Goal: Obtain resource: Download file/media

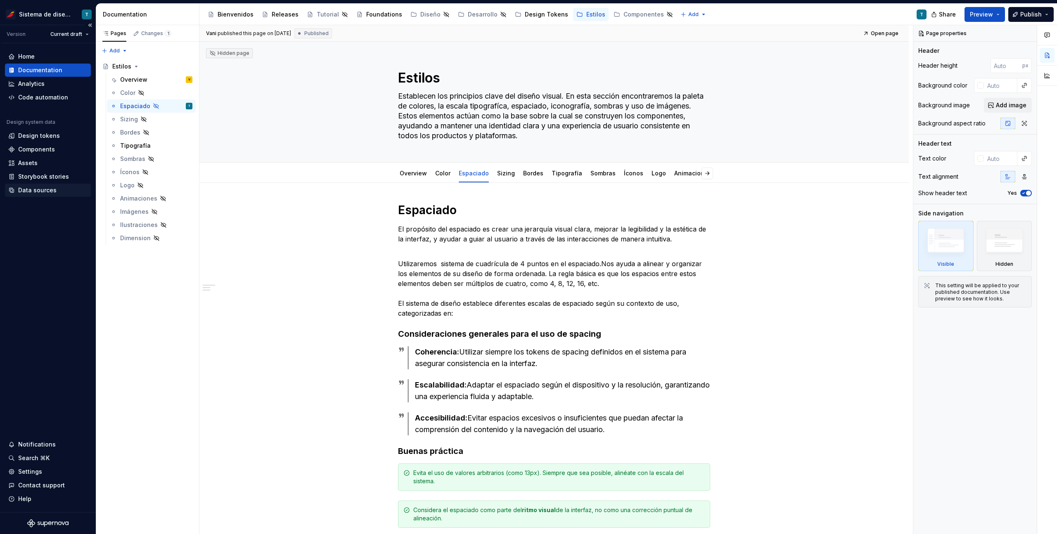
scroll to position [121, 0]
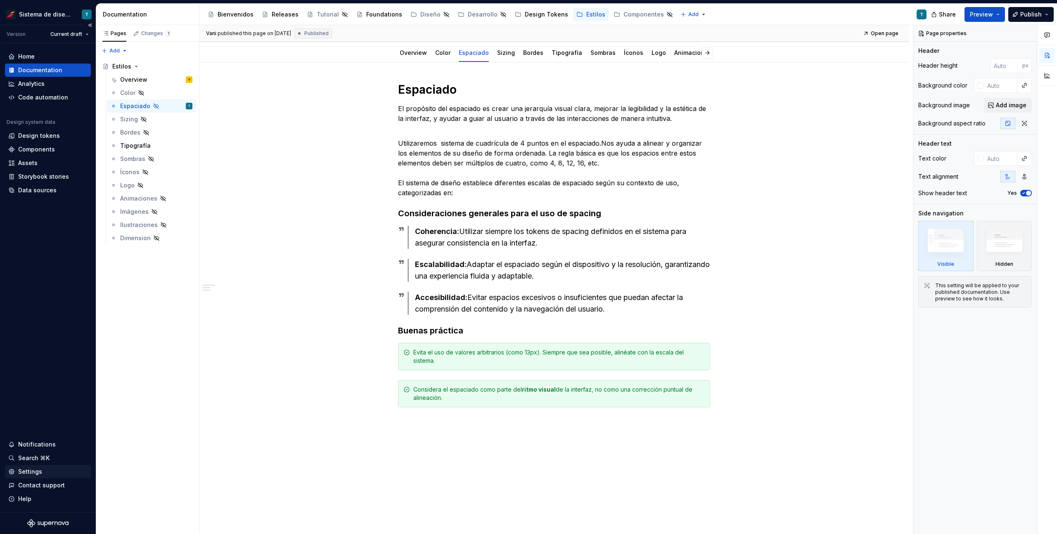
click at [23, 473] on div "Settings" at bounding box center [30, 472] width 24 height 8
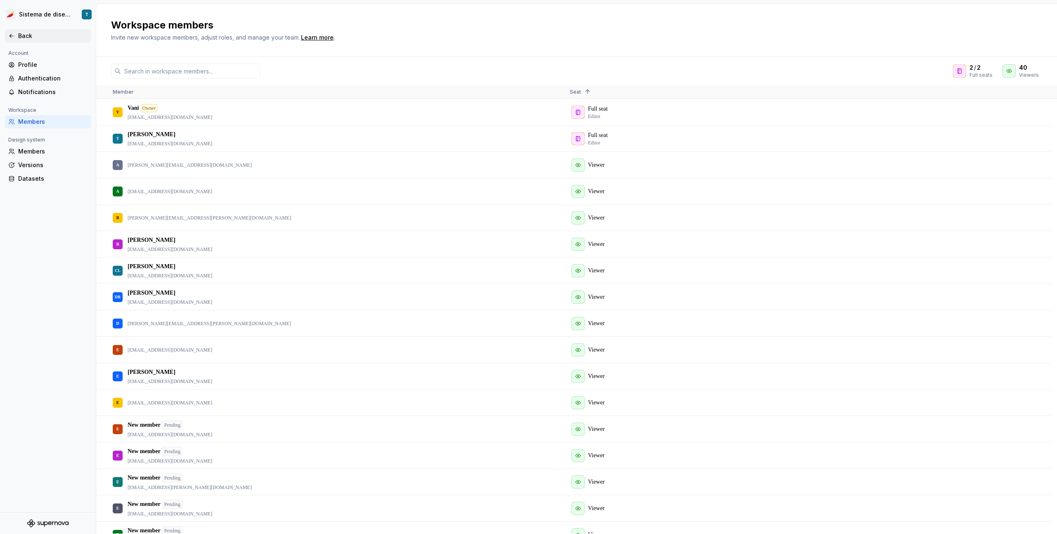
click at [7, 37] on div "Back" at bounding box center [48, 35] width 86 height 13
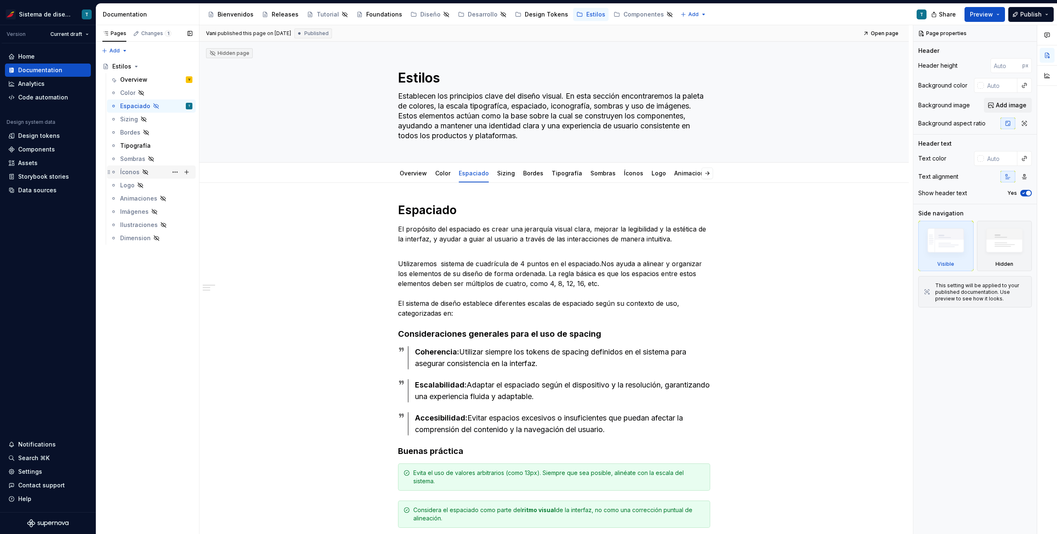
click at [121, 169] on div "Íconos" at bounding box center [129, 172] width 19 height 8
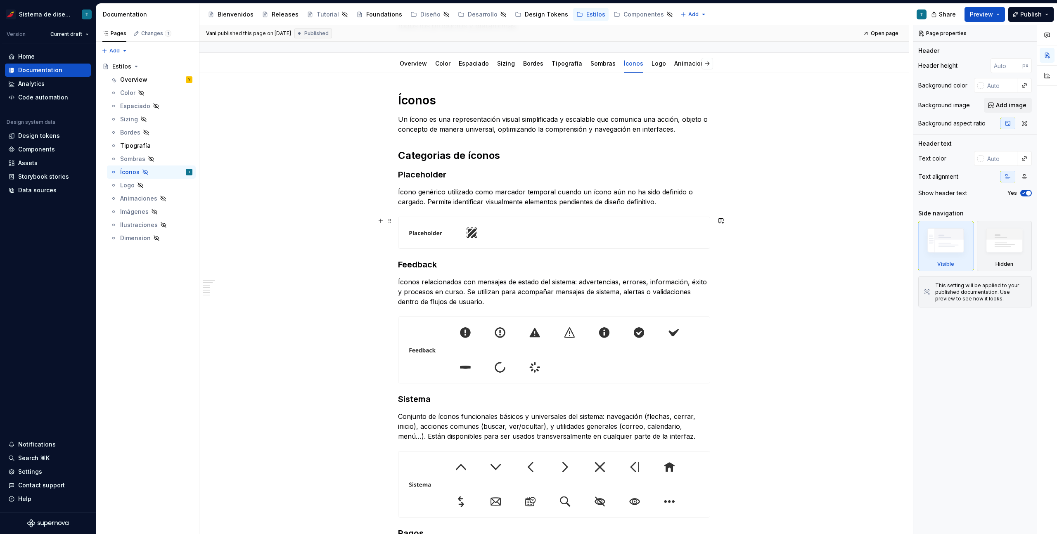
scroll to position [129, 0]
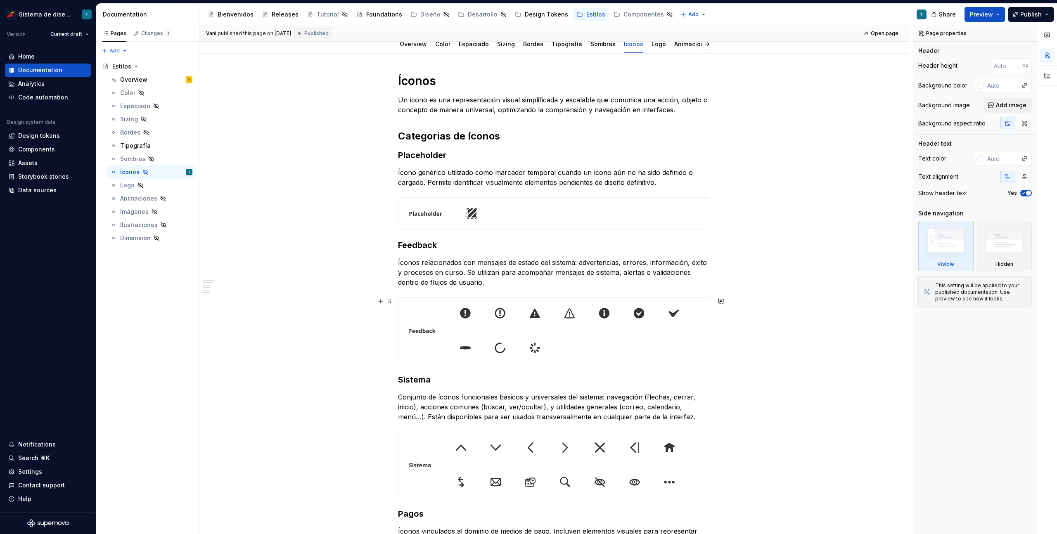
click at [417, 302] on img at bounding box center [553, 331] width 311 height 66
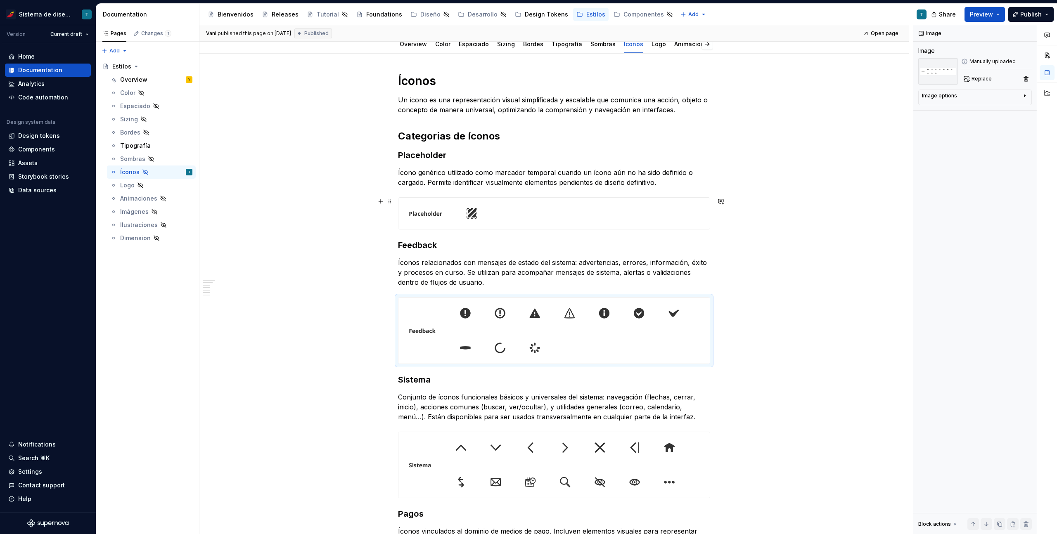
click at [445, 212] on img at bounding box center [553, 213] width 311 height 31
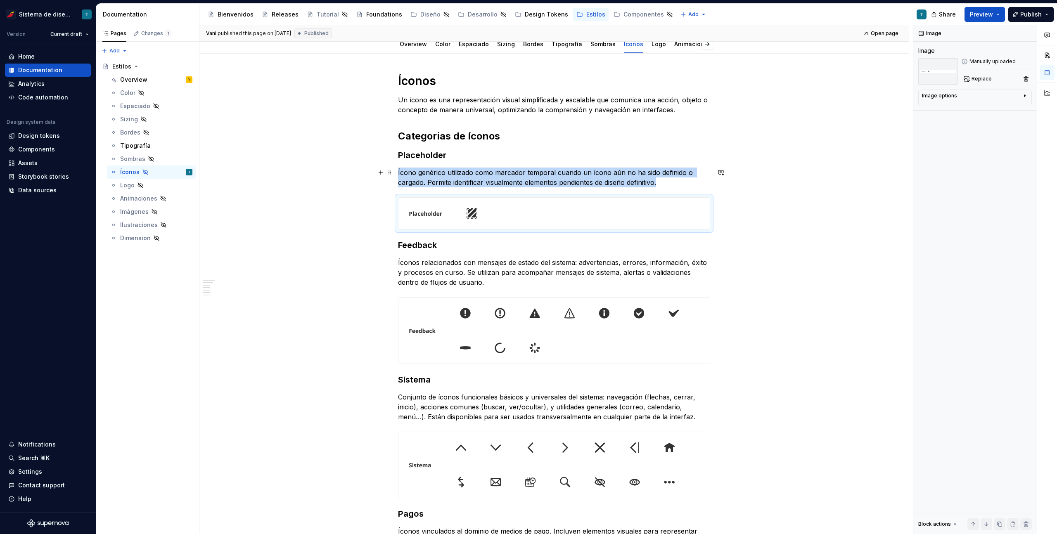
click at [673, 179] on p "Ícono genérico utilizado como marcador temporal cuando un ícono aún no ha sido …" at bounding box center [554, 178] width 312 height 20
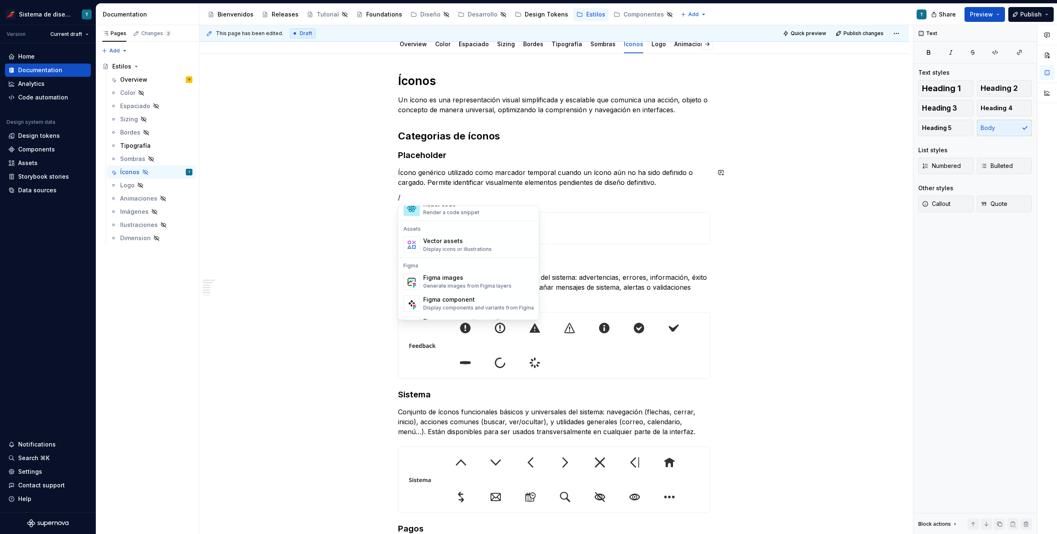
scroll to position [728, 0]
click at [464, 239] on div "Vector assets" at bounding box center [457, 236] width 69 height 8
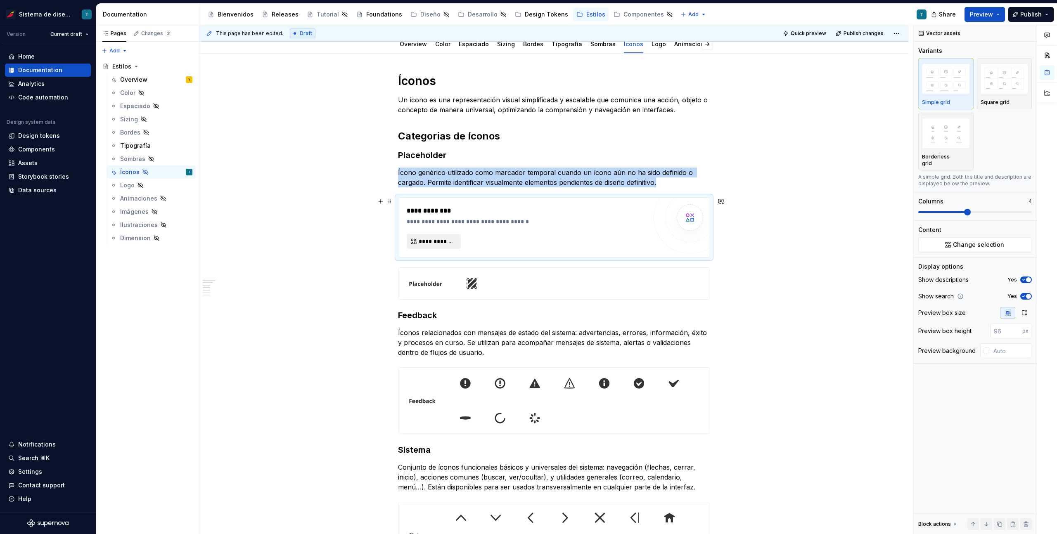
click at [438, 239] on span "**********" at bounding box center [437, 241] width 37 height 8
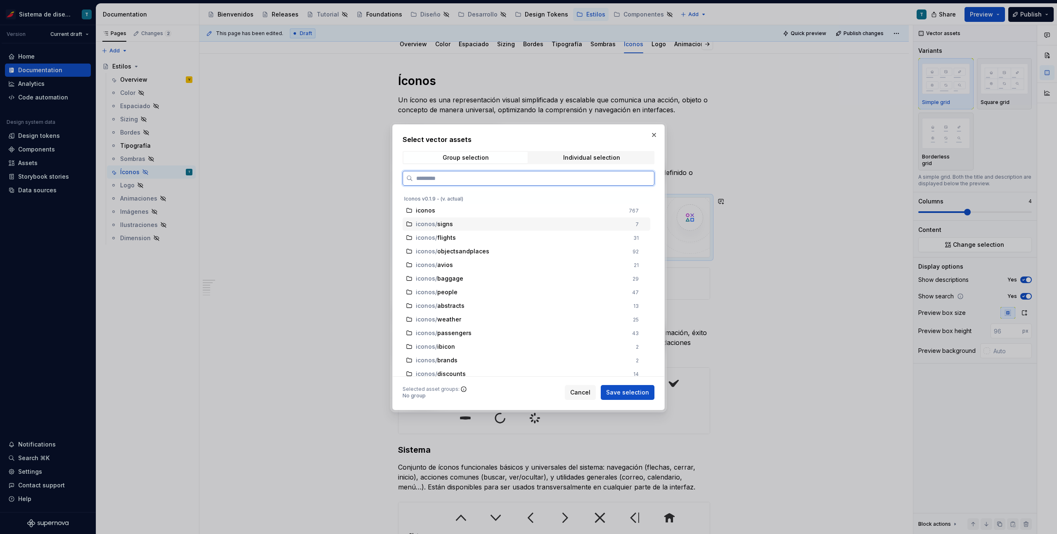
click at [492, 225] on div "iconos / signs" at bounding box center [523, 224] width 215 height 8
click at [642, 395] on span "Save selection" at bounding box center [627, 392] width 43 height 8
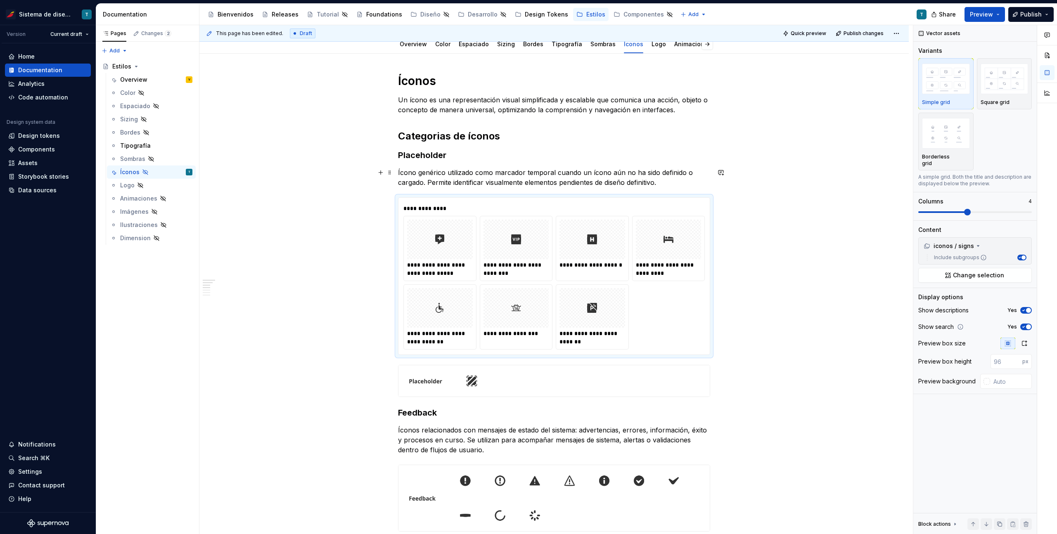
click at [683, 178] on p "Ícono genérico utilizado como marcador temporal cuando un ícono aún no ha sido …" at bounding box center [554, 178] width 312 height 20
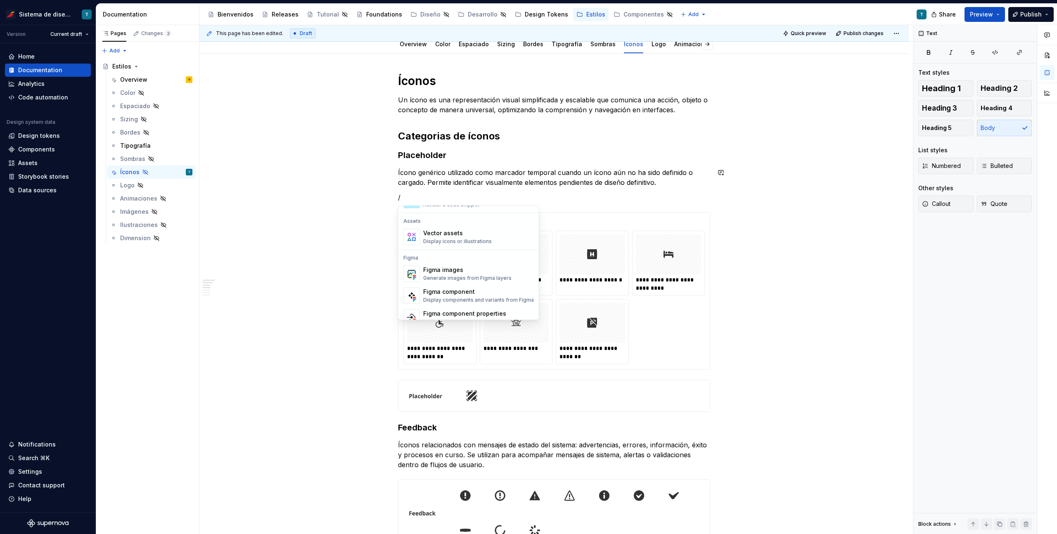
scroll to position [742, 0]
type textarea "*"
